Goal: Information Seeking & Learning: Find specific fact

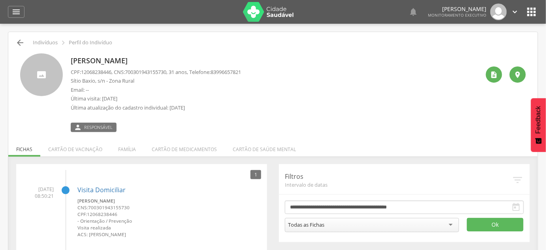
click at [22, 46] on icon "" at bounding box center [19, 42] width 9 height 9
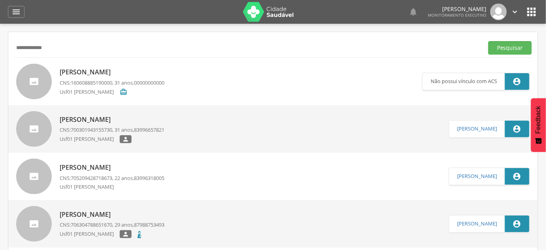
click at [41, 47] on input "**********" at bounding box center [247, 47] width 467 height 13
click at [489, 41] on button "Pesquisar" at bounding box center [510, 47] width 43 height 13
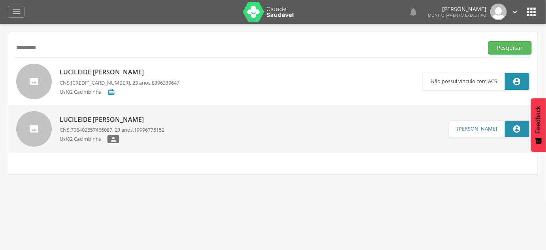
click at [139, 127] on p "CNS: 706402657466087 , 23 anos, 19996775152" at bounding box center [112, 130] width 105 height 8
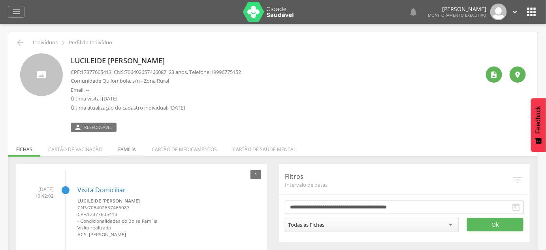
click at [123, 148] on li "Família" at bounding box center [127, 147] width 34 height 19
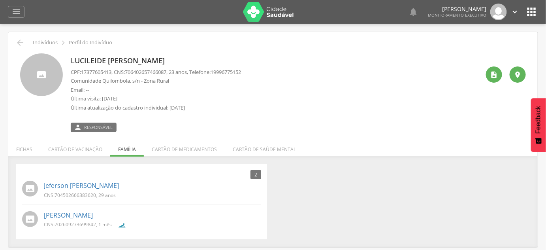
scroll to position [24, 0]
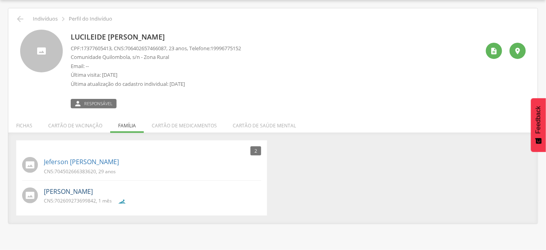
click at [93, 194] on link "[PERSON_NAME]" at bounding box center [68, 191] width 49 height 9
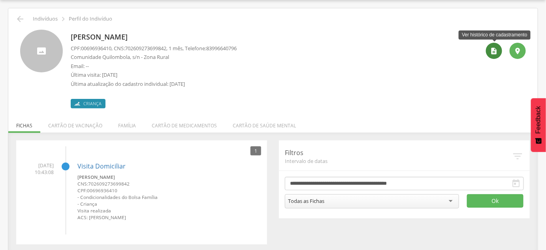
click at [493, 53] on icon "" at bounding box center [495, 51] width 8 height 8
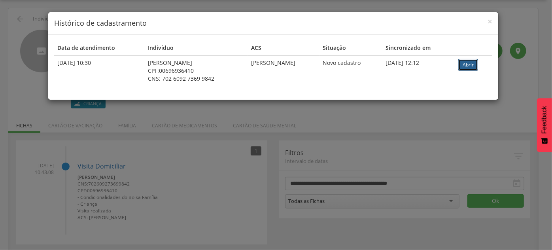
click at [467, 64] on link "Abrir" at bounding box center [468, 65] width 20 height 12
click at [38, 145] on div "× Histórico de cadastramento Data de atendimento Indivíduo ACS Situação Sincron…" at bounding box center [276, 125] width 552 height 250
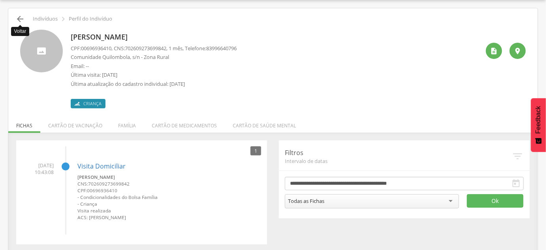
click at [15, 15] on icon "" at bounding box center [19, 18] width 9 height 9
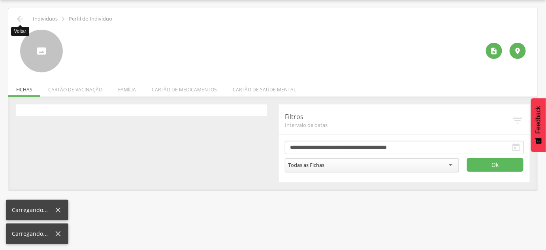
click at [39, 19] on p "Indivíduos" at bounding box center [45, 19] width 25 height 6
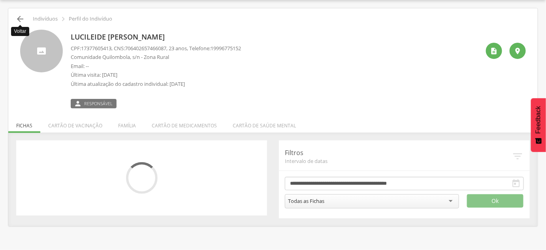
click at [23, 14] on icon "" at bounding box center [19, 18] width 9 height 9
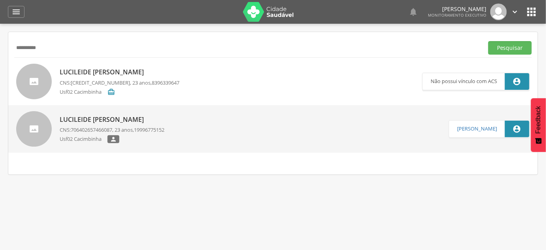
click at [76, 50] on input "*********" at bounding box center [247, 47] width 467 height 13
type input "**********"
click at [489, 41] on button "Pesquisar" at bounding box center [510, 47] width 43 height 13
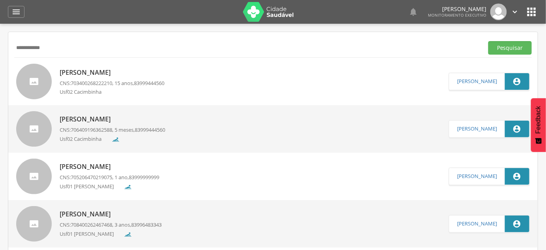
click at [146, 81] on span "83999444560" at bounding box center [149, 82] width 30 height 7
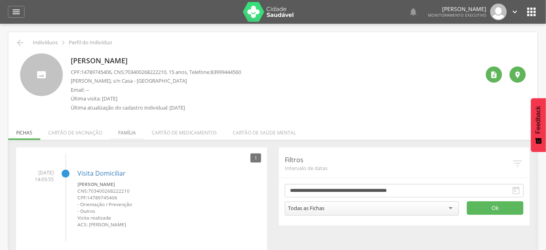
click at [125, 131] on li "Família" at bounding box center [127, 130] width 34 height 19
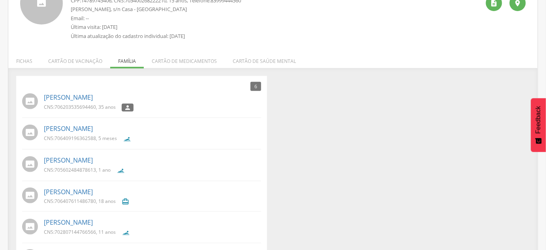
scroll to position [106, 0]
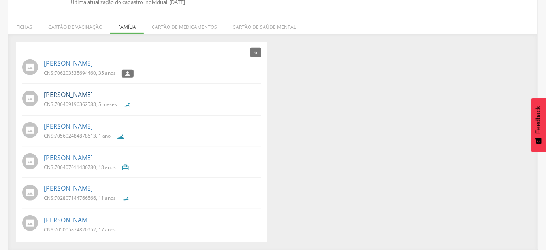
click at [57, 93] on link "[PERSON_NAME]" at bounding box center [68, 94] width 49 height 9
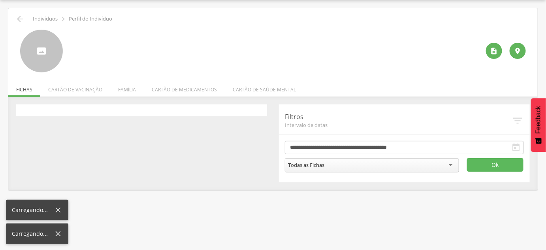
scroll to position [24, 0]
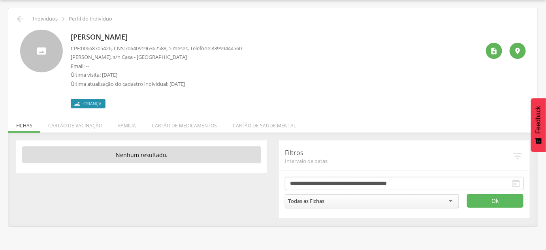
click at [83, 47] on span "00668705426" at bounding box center [96, 48] width 30 height 7
drag, startPoint x: 160, startPoint y: 30, endPoint x: 69, endPoint y: 40, distance: 91.5
click at [69, 40] on div "[PERSON_NAME] CPF: 00668705426 , CNS: [PHONE_NUMBER] , 5 meses, Telefone: 83999…" at bounding box center [273, 69] width 506 height 79
copy p "[PERSON_NAME]"
click at [23, 15] on icon "" at bounding box center [19, 18] width 9 height 9
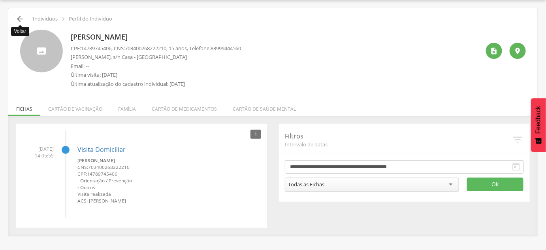
click at [22, 22] on icon "" at bounding box center [19, 18] width 9 height 9
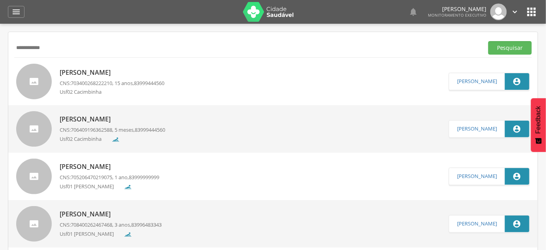
click at [65, 50] on input "**********" at bounding box center [247, 47] width 467 height 13
click at [107, 70] on p "[PERSON_NAME]" at bounding box center [112, 72] width 105 height 9
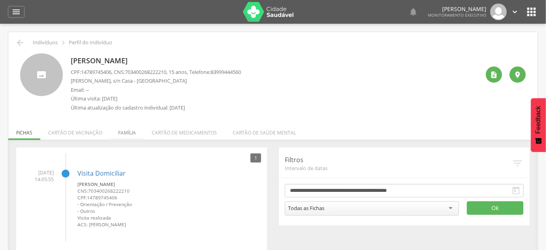
click at [117, 130] on li "Família" at bounding box center [127, 130] width 34 height 19
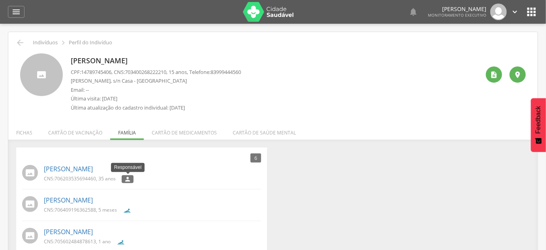
scroll to position [36, 0]
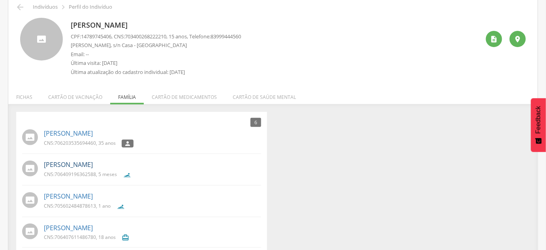
click at [78, 165] on link "[PERSON_NAME]" at bounding box center [68, 164] width 49 height 9
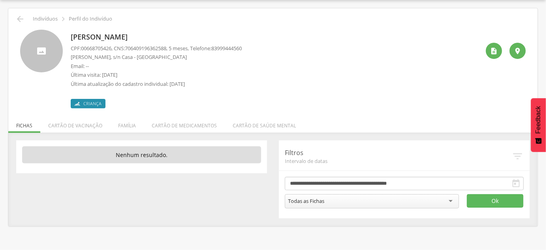
drag, startPoint x: 152, startPoint y: 36, endPoint x: 70, endPoint y: 34, distance: 82.3
click at [70, 34] on div "[PERSON_NAME] CPF: 00668705426 , CNS: [PHONE_NUMBER] , 5 meses, Telefone: 83999…" at bounding box center [273, 69] width 506 height 79
copy p "[PERSON_NAME]"
click at [492, 53] on icon "" at bounding box center [495, 51] width 8 height 8
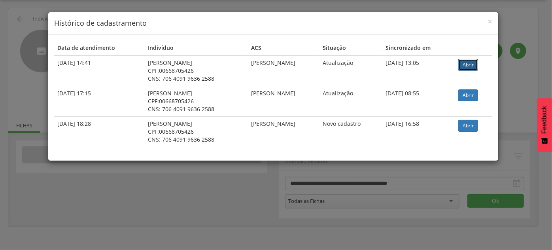
click at [471, 62] on link "Abrir" at bounding box center [468, 65] width 20 height 12
click at [25, 59] on div "× Histórico de cadastramento Data de atendimento Indivíduo ACS Situação Sincron…" at bounding box center [276, 125] width 552 height 250
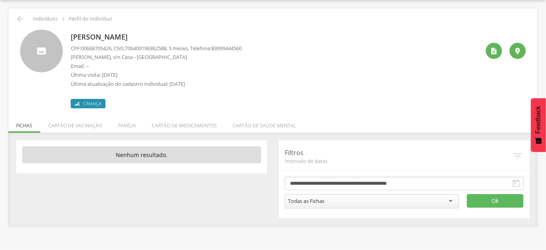
click at [15, 21] on div " Indivíduos  Perfil do Indivíduo" at bounding box center [273, 18] width 518 height 9
click at [24, 17] on icon "" at bounding box center [19, 18] width 9 height 9
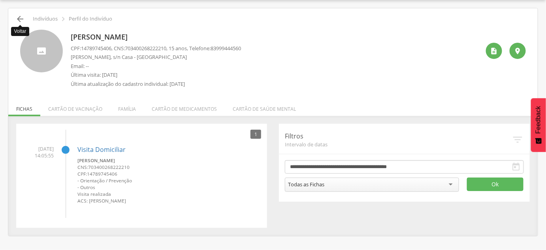
click at [24, 17] on icon "" at bounding box center [19, 18] width 9 height 9
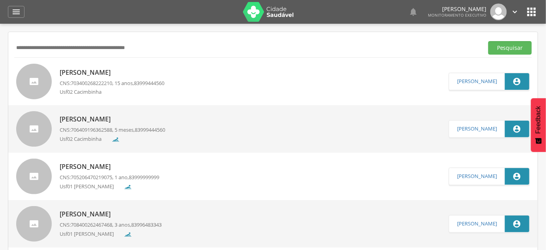
click at [47, 40] on div "Pesquisar" at bounding box center [273, 47] width 518 height 19
click at [168, 50] on input "text" at bounding box center [247, 47] width 467 height 13
type input "*******"
click at [489, 41] on button "Pesquisar" at bounding box center [510, 47] width 43 height 13
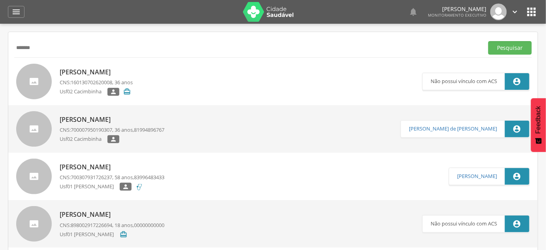
click at [132, 117] on p "[PERSON_NAME]" at bounding box center [112, 119] width 105 height 9
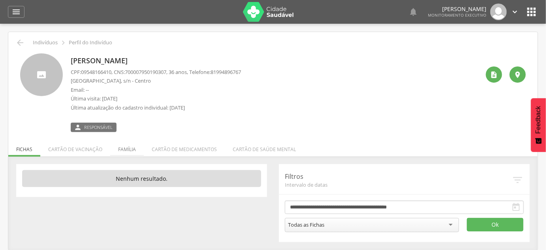
click at [130, 147] on li "Família" at bounding box center [127, 147] width 34 height 19
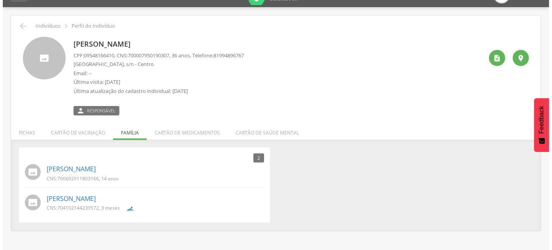
scroll to position [24, 0]
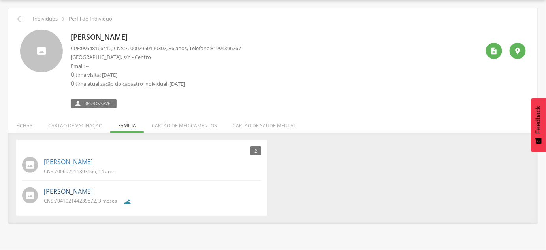
click at [93, 192] on link "[PERSON_NAME]" at bounding box center [68, 191] width 49 height 9
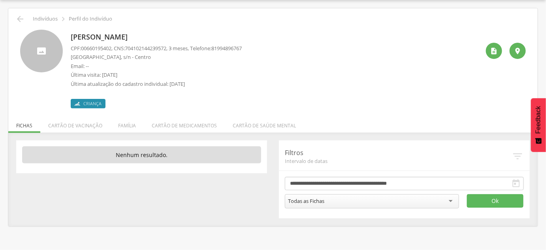
drag, startPoint x: 171, startPoint y: 33, endPoint x: 47, endPoint y: 38, distance: 123.5
click at [47, 38] on div "[PERSON_NAME] CPF: 00660195402 , CNS: [PHONE_NUMBER] , 3 meses, Telefone: 81994…" at bounding box center [273, 69] width 506 height 79
copy div "[PERSON_NAME]"
click at [490, 53] on div "" at bounding box center [494, 51] width 16 height 16
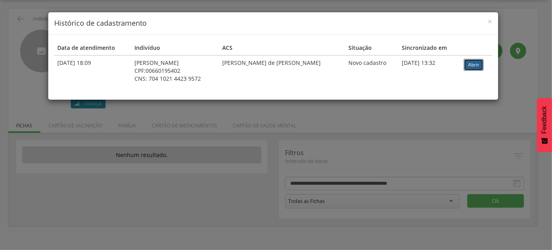
click at [476, 66] on link "Abrir" at bounding box center [474, 65] width 20 height 12
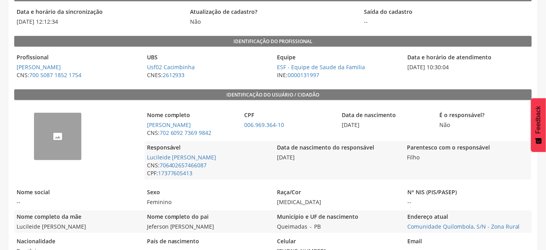
scroll to position [108, 0]
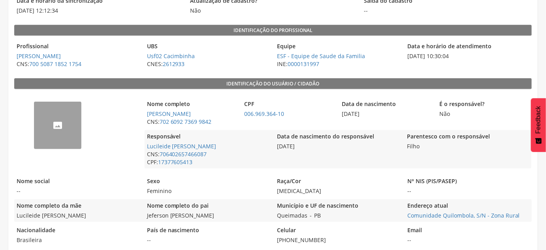
drag, startPoint x: 223, startPoint y: 112, endPoint x: 146, endPoint y: 115, distance: 77.2
click at [146, 115] on span "[PERSON_NAME]" at bounding box center [192, 114] width 94 height 8
copy link "[PERSON_NAME]"
drag, startPoint x: 305, startPoint y: 110, endPoint x: 244, endPoint y: 113, distance: 60.9
click at [244, 113] on span "006.969.364-10" at bounding box center [289, 114] width 94 height 8
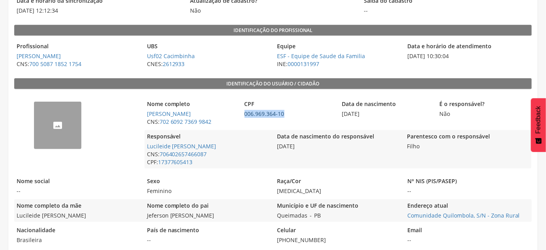
copy link "006.969.364-10"
click at [380, 122] on div "Data de nascimento 27/07/2025" at bounding box center [387, 113] width 94 height 30
drag, startPoint x: 382, startPoint y: 118, endPoint x: 344, endPoint y: 115, distance: 38.5
click at [344, 115] on div "Data de nascimento 27/07/2025" at bounding box center [387, 113] width 94 height 30
copy span "27/07/2025"
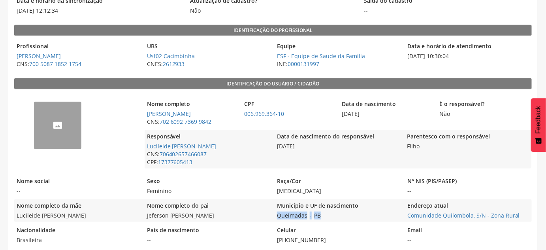
drag, startPoint x: 342, startPoint y: 214, endPoint x: 275, endPoint y: 213, distance: 66.8
click at [275, 213] on div "Município e UF de nascimento Queimadas - PB" at bounding box center [338, 210] width 127 height 23
copy div "Queimadas - PB"
drag, startPoint x: 225, startPoint y: 121, endPoint x: 159, endPoint y: 122, distance: 65.6
click at [159, 122] on span "CNS: 702 6092 7369 9842" at bounding box center [192, 122] width 94 height 8
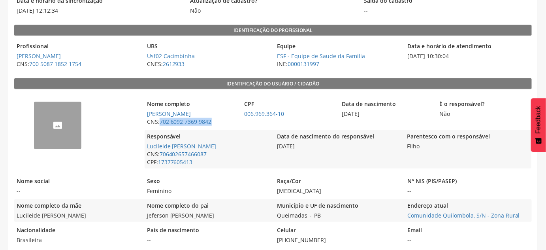
copy span "702 6092 7369 9842"
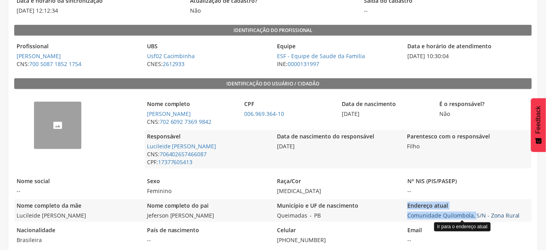
drag, startPoint x: 402, startPoint y: 214, endPoint x: 475, endPoint y: 217, distance: 73.6
click at [475, 217] on div "Nome completo da mãe Lucileide Caetano dos Santos Nome completo do pai Jeferson…" at bounding box center [273, 210] width 518 height 23
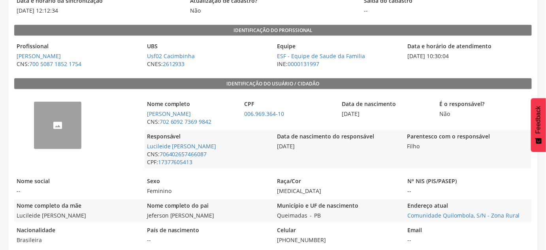
drag, startPoint x: 531, startPoint y: 217, endPoint x: 404, endPoint y: 219, distance: 127.3
click at [405, 219] on div "Nome completo da mãe Lucileide Caetano dos Santos Nome completo do pai Jeferson…" at bounding box center [273, 210] width 518 height 23
copy link "Comunidade Quilombola, S/N - Zona Rural"
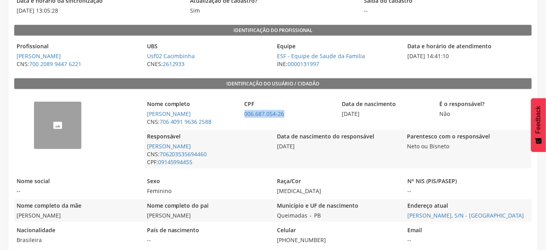
drag, startPoint x: 297, startPoint y: 117, endPoint x: 244, endPoint y: 112, distance: 53.2
click at [244, 112] on span "006.687.054-26" at bounding box center [289, 114] width 94 height 8
copy link "006.687.054-26"
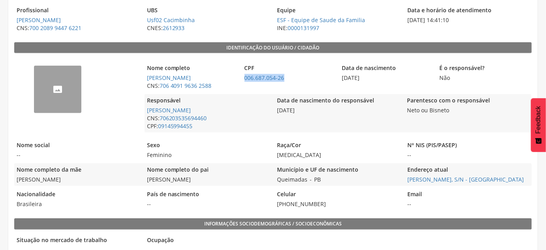
drag, startPoint x: 340, startPoint y: 184, endPoint x: 272, endPoint y: 184, distance: 68.0
click at [272, 184] on div "Nome completo da mãe Mirella Iss Silva Xavier Nome completo do pai Iago Damião …" at bounding box center [273, 174] width 518 height 23
copy div "Iago Damião da Silva Município e UF de nascimento Queimadas - PB"
drag, startPoint x: 225, startPoint y: 88, endPoint x: 160, endPoint y: 85, distance: 64.9
click at [160, 85] on span "CNS: 706 4091 9636 2588" at bounding box center [192, 86] width 94 height 8
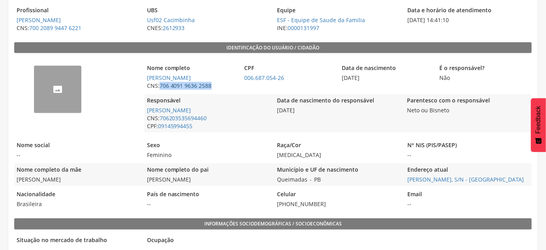
copy link "706 4091 9636 2588"
click at [379, 184] on div "Município e UF de nascimento Queimadas - PB" at bounding box center [338, 174] width 127 height 23
drag, startPoint x: 406, startPoint y: 180, endPoint x: 440, endPoint y: 191, distance: 35.8
click at [440, 186] on div "Endereço atual Manoel Caetano da Silva, S/N - Distrito de Santa Maria" at bounding box center [468, 174] width 127 height 23
copy link "Manoel Caetano da Silva, S/N - Distrito de Santa Maria"
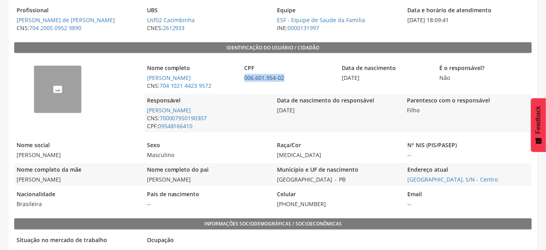
drag, startPoint x: 295, startPoint y: 74, endPoint x: 245, endPoint y: 77, distance: 49.5
click at [245, 77] on span "006.601.954-02" at bounding box center [289, 78] width 94 height 8
drag, startPoint x: 230, startPoint y: 90, endPoint x: 163, endPoint y: 84, distance: 67.1
click at [163, 84] on div "Nome completo Matheus Bezerra Farias CNS: 704 1021 4423 9572" at bounding box center [192, 77] width 94 height 30
click at [163, 84] on link "704 1021 4423 9572" at bounding box center [186, 86] width 52 height 8
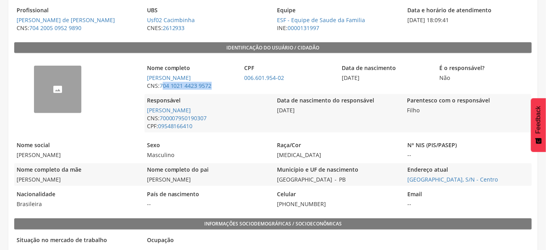
click at [225, 86] on span "CNS: 704 1021 4423 9572" at bounding box center [192, 86] width 94 height 8
drag, startPoint x: 227, startPoint y: 85, endPoint x: 201, endPoint y: 89, distance: 25.9
click at [222, 87] on span "CNS: 704 1021 4423 9572" at bounding box center [192, 86] width 94 height 8
drag, startPoint x: 234, startPoint y: 84, endPoint x: 159, endPoint y: 89, distance: 75.3
click at [159, 89] on div "Nome completo Matheus Bezerra Farias CNS: 704 1021 4423 9572" at bounding box center [192, 77] width 94 height 30
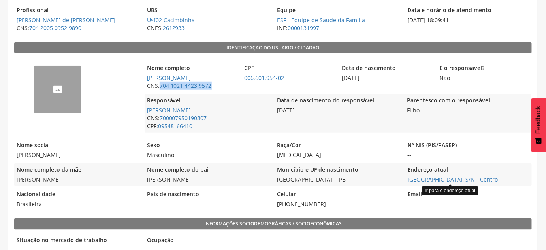
drag, startPoint x: 398, startPoint y: 180, endPoint x: 498, endPoint y: 179, distance: 99.7
click at [493, 180] on div "Nome completo da mãe Edilene Bezerra do Nascimento Nome completo do pai José Iv…" at bounding box center [273, 174] width 518 height 23
click at [511, 178] on span "Distrito Cacimbinha, S/N - Centro" at bounding box center [468, 180] width 127 height 8
drag, startPoint x: 514, startPoint y: 181, endPoint x: 407, endPoint y: 184, distance: 107.2
click at [407, 184] on div "Endereço atual Distrito Cacimbinha, S/N - Centro" at bounding box center [468, 174] width 127 height 23
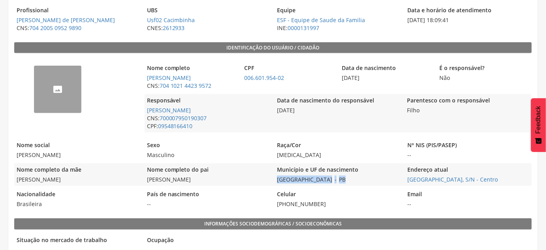
drag, startPoint x: 347, startPoint y: 183, endPoint x: 276, endPoint y: 181, distance: 71.2
click at [276, 181] on div "Município e UF de nascimento São João do Tigre - PB" at bounding box center [338, 174] width 127 height 23
click at [516, 172] on legend "Endereço atual" at bounding box center [468, 170] width 127 height 9
drag, startPoint x: 498, startPoint y: 174, endPoint x: 434, endPoint y: 185, distance: 65.1
click at [434, 185] on div "Endereço atual Distrito Cacimbinha, S/N - Centro" at bounding box center [468, 174] width 127 height 23
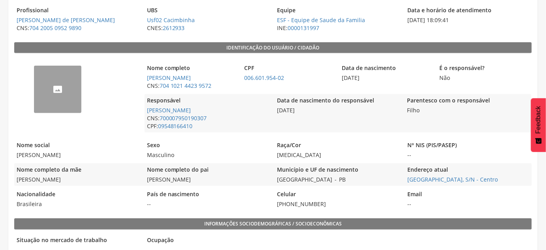
click at [503, 186] on div "-- Nome completo Matheus Bezerra Farias CNS: 704 1021 4423 9572 CPF 006.601.954…" at bounding box center [273, 133] width 518 height 153
drag, startPoint x: 508, startPoint y: 180, endPoint x: 402, endPoint y: 181, distance: 106.0
click at [402, 181] on div "Nome completo da mãe Edilene Bezerra do Nascimento Nome completo do pai José Iv…" at bounding box center [273, 174] width 518 height 23
click at [500, 180] on span "Distrito Cacimbinha, S/N - Centro Ir para o endereço atual" at bounding box center [468, 180] width 127 height 8
drag, startPoint x: 512, startPoint y: 173, endPoint x: 499, endPoint y: 182, distance: 15.8
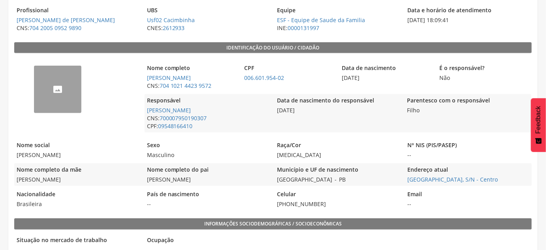
click at [499, 182] on div "Endereço atual Distrito Cacimbinha, S/N - Centro" at bounding box center [468, 174] width 127 height 23
